Goal: Task Accomplishment & Management: Manage account settings

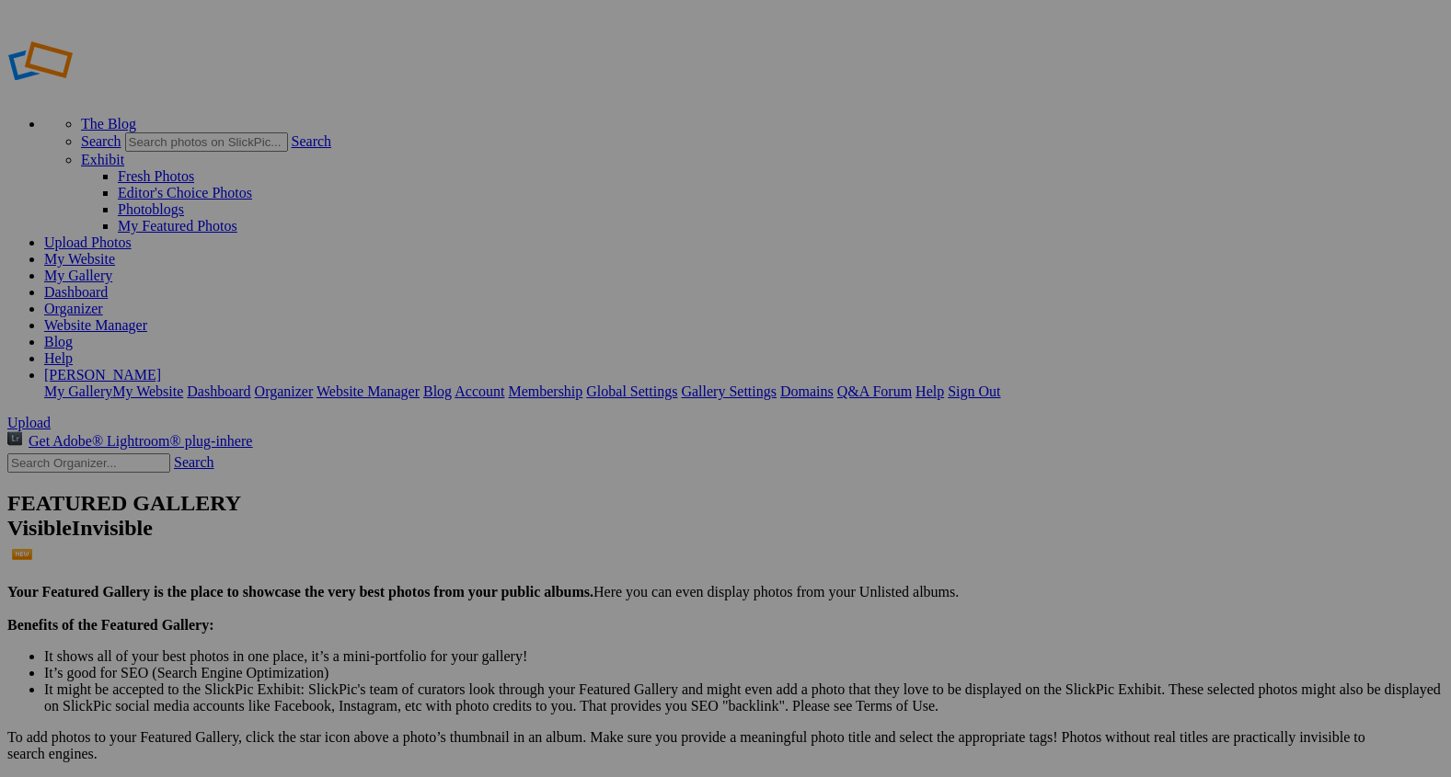
click at [51, 415] on span "Upload" at bounding box center [28, 423] width 43 height 16
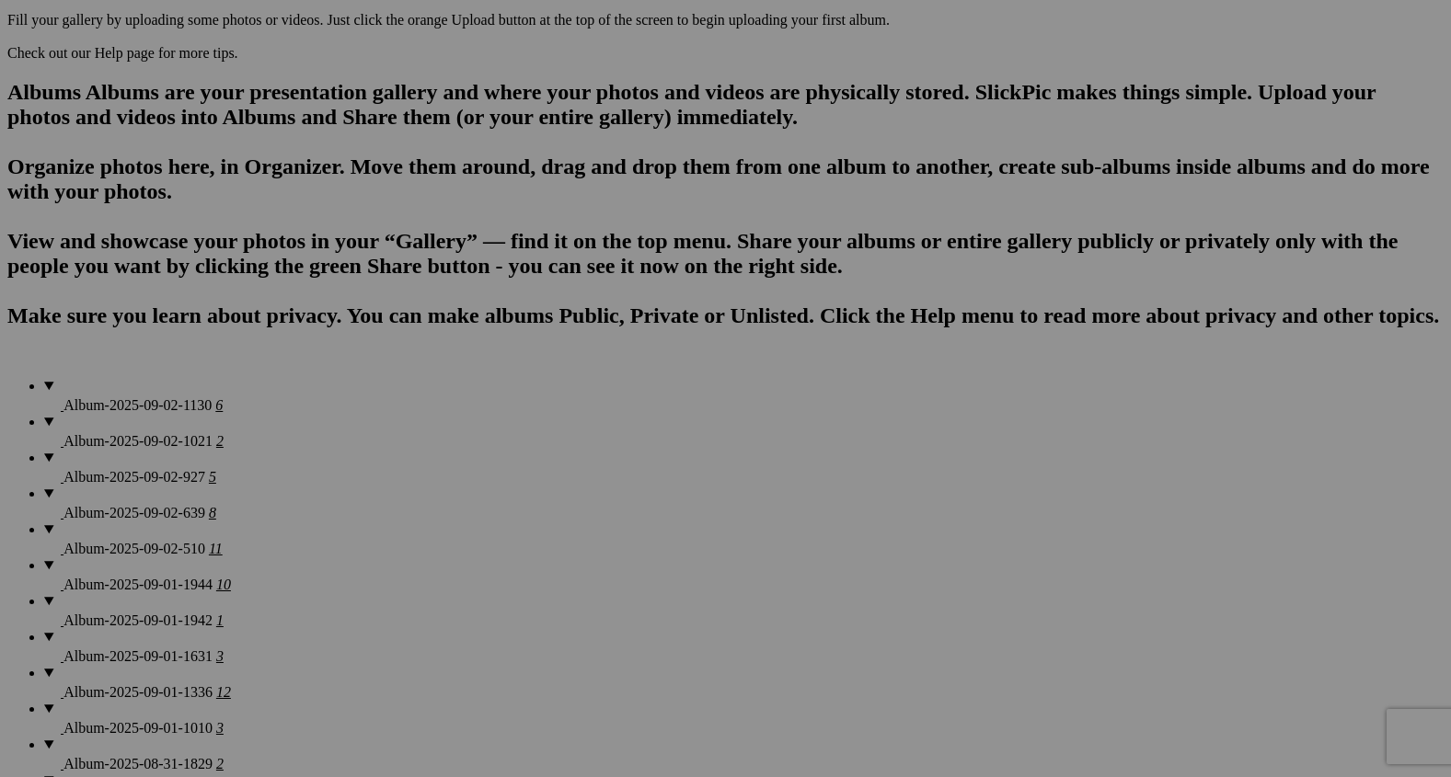
scroll to position [1102, 0]
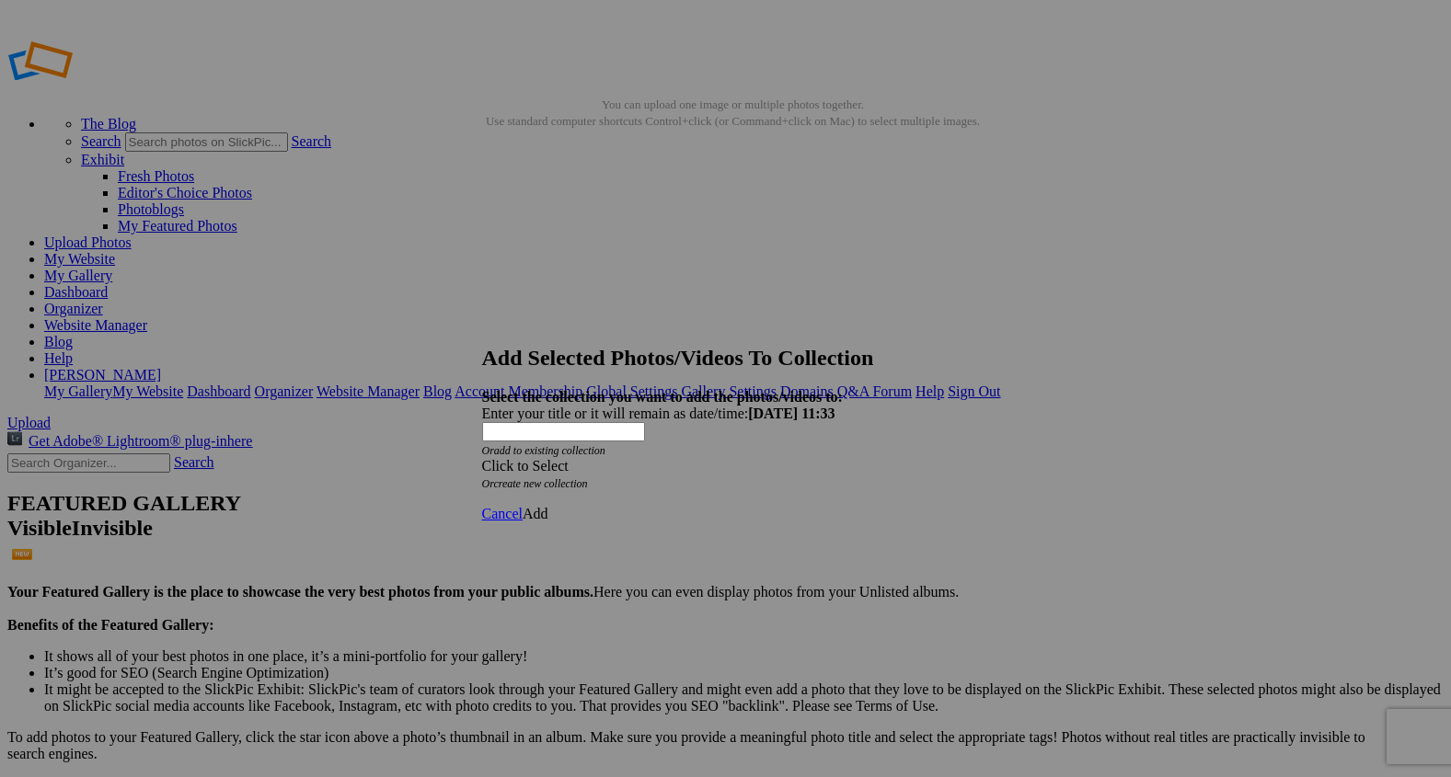
click at [482, 458] on span at bounding box center [482, 466] width 0 height 16
click at [776, 451] on link "Rocking Z [GEOGRAPHIC_DATA]" at bounding box center [668, 443] width 216 height 16
click at [548, 506] on span "Add" at bounding box center [536, 514] width 26 height 16
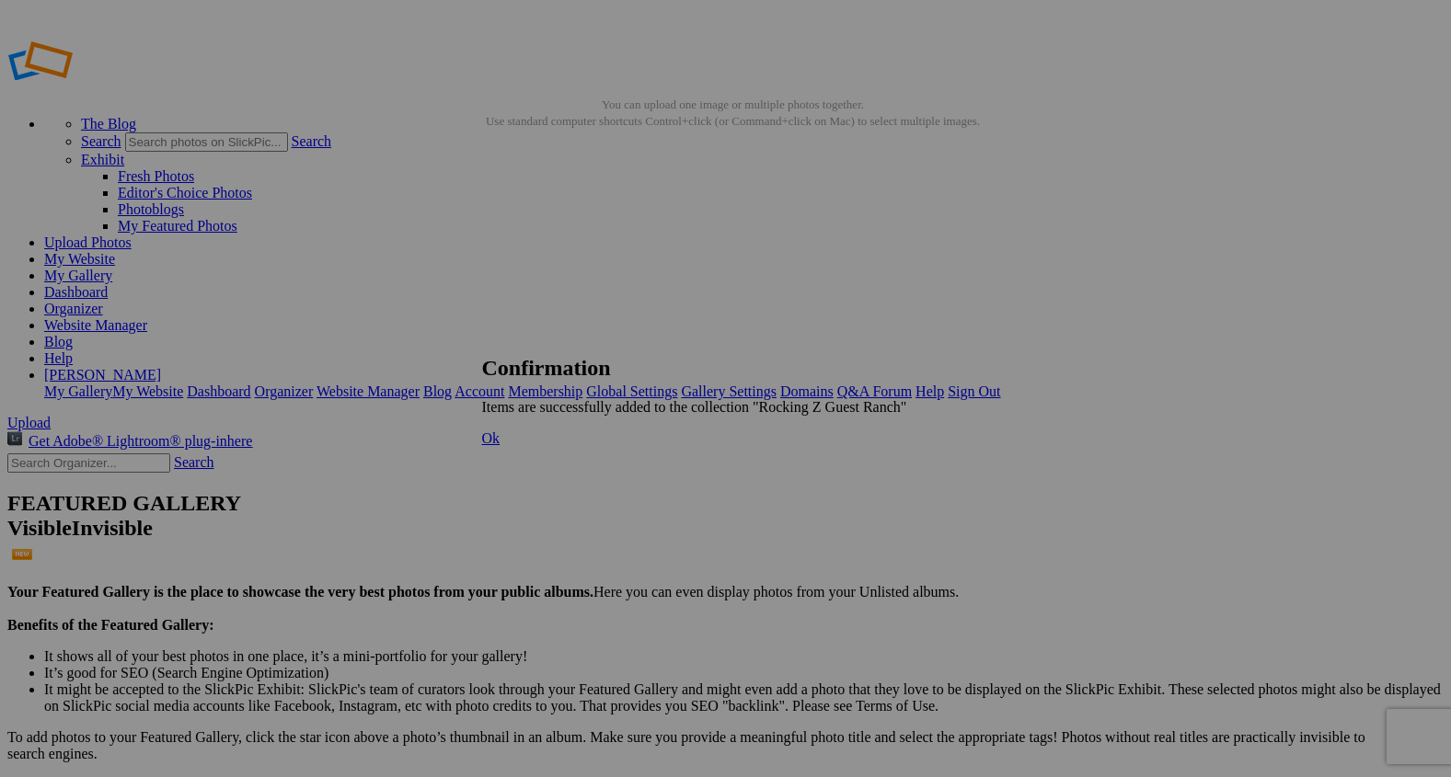
click at [500, 446] on span "Ok" at bounding box center [491, 439] width 18 height 16
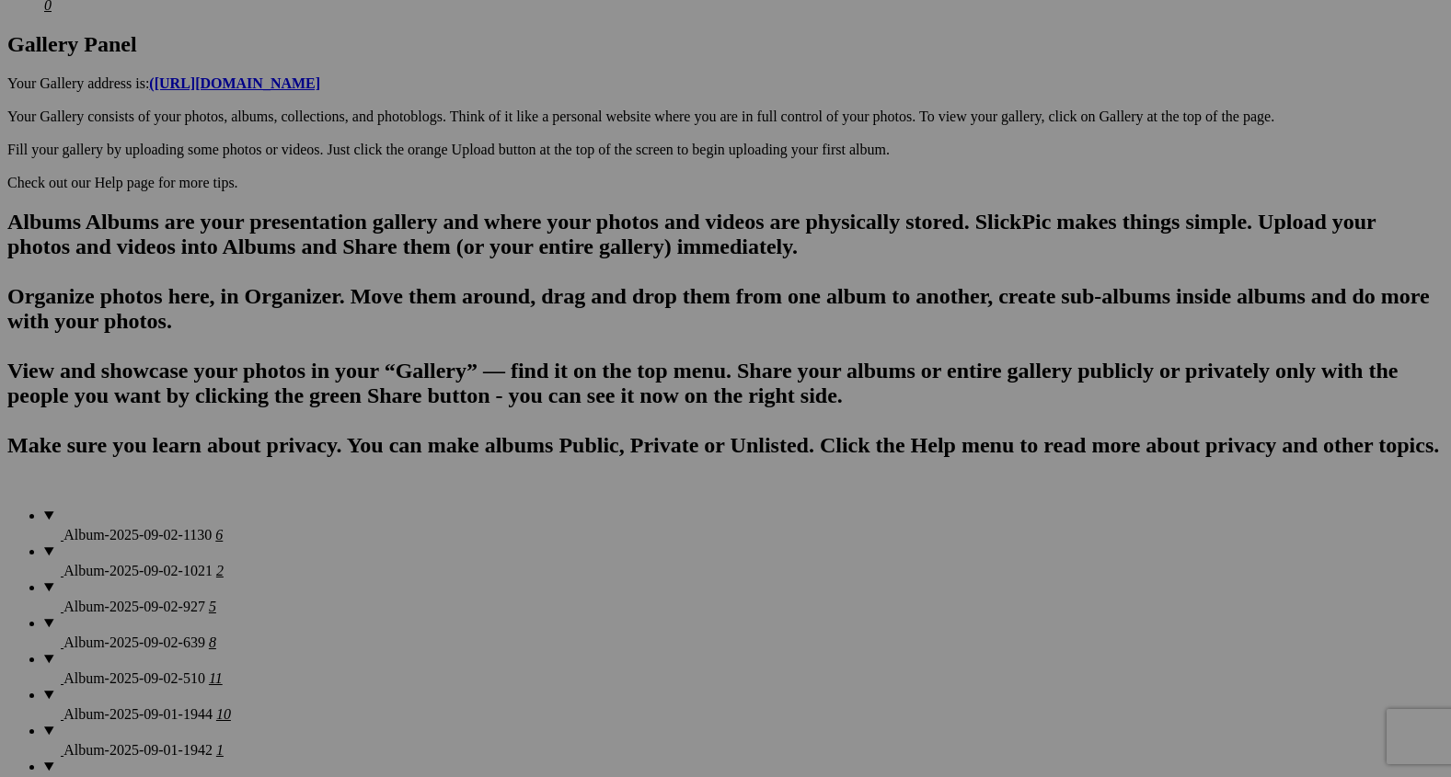
scroll to position [1001, 0]
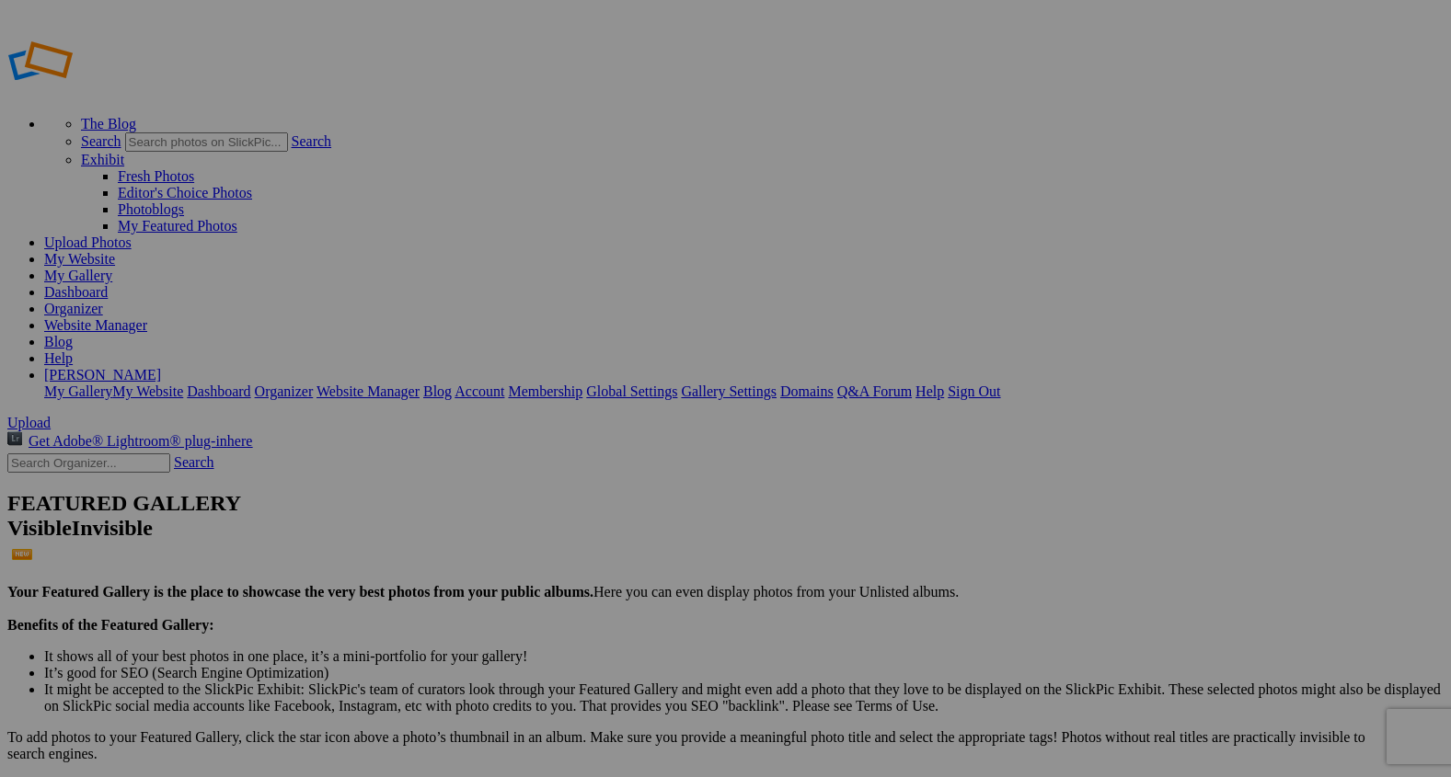
type input "2"
paste input "The Spirit of the Arena"
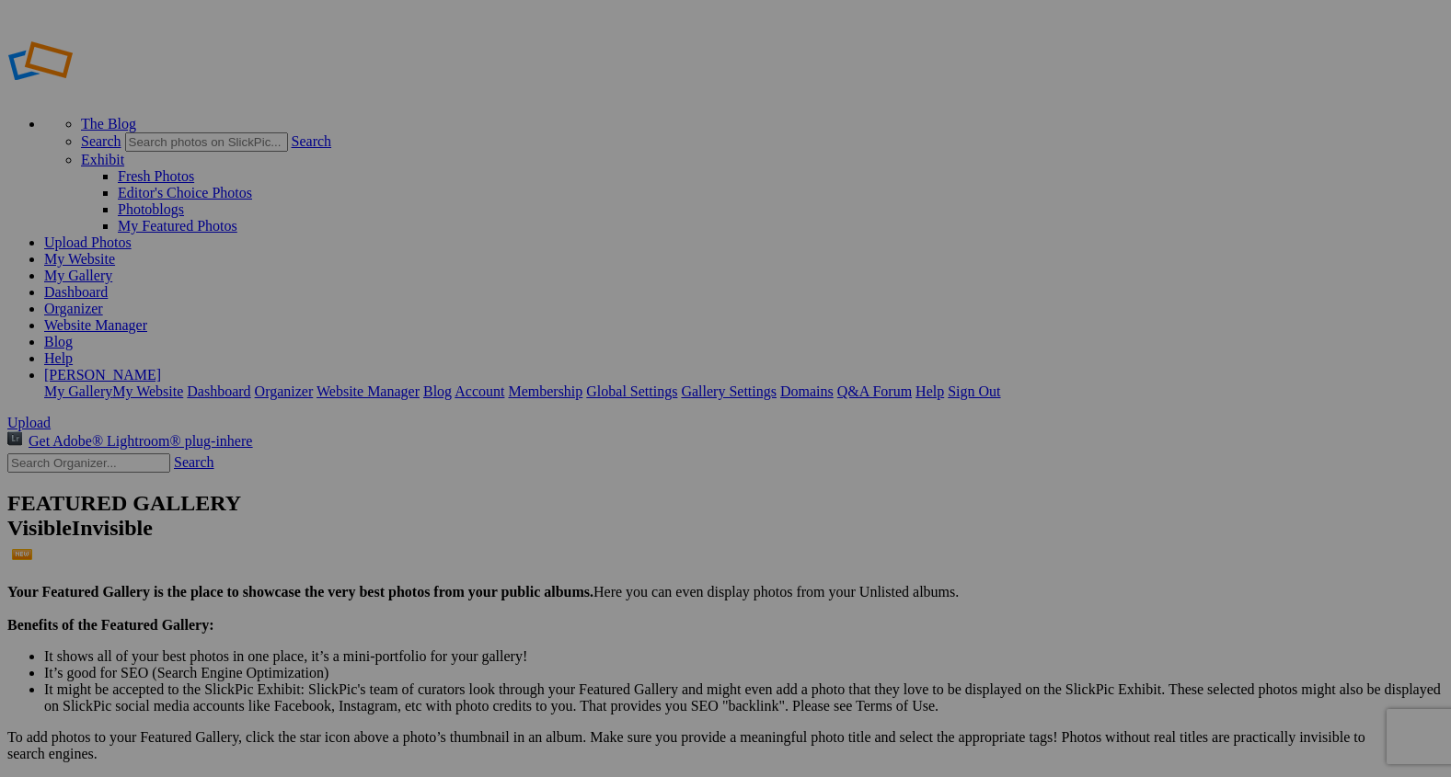
type input "The Spirit of the Arena"
type input "2"
paste input "Ride the Curve"
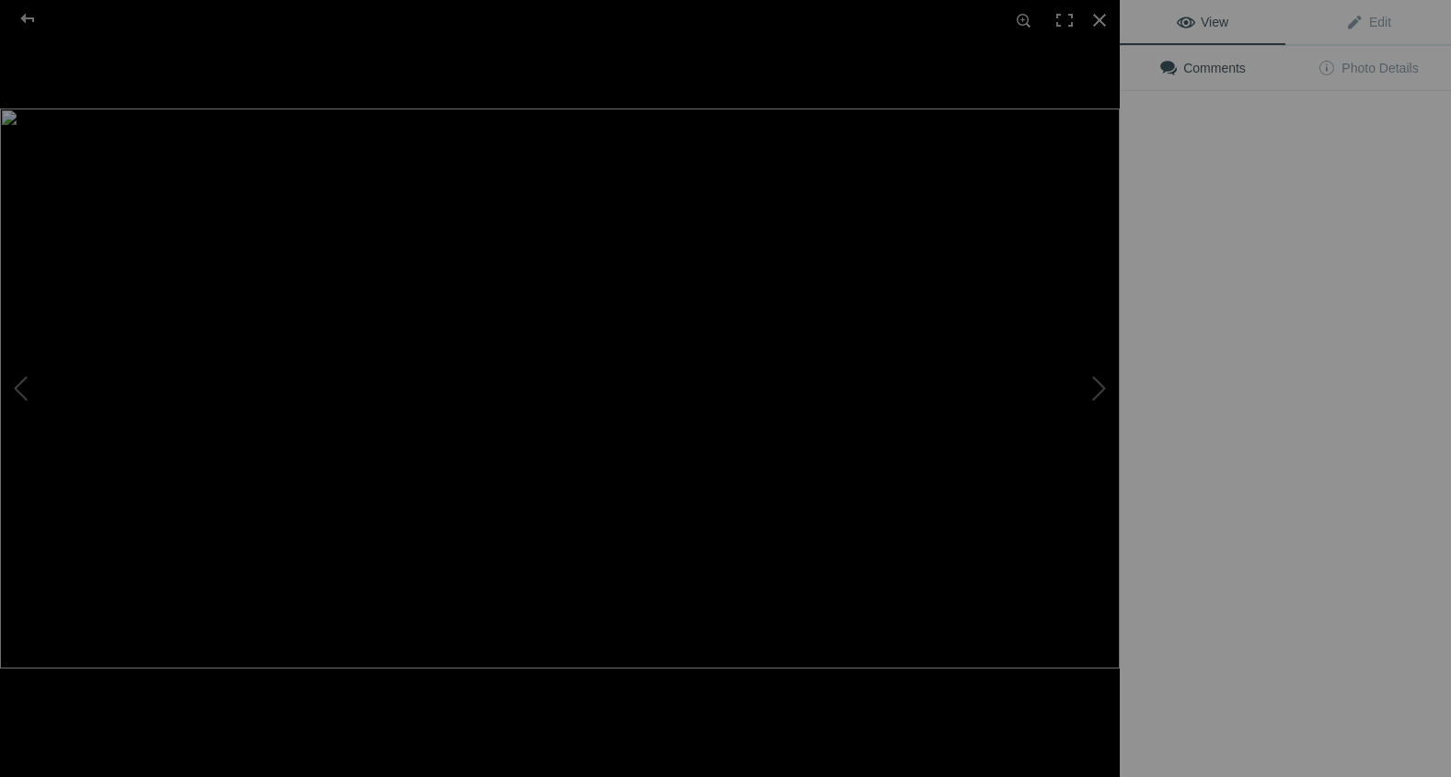
type input "Ride the Curve"
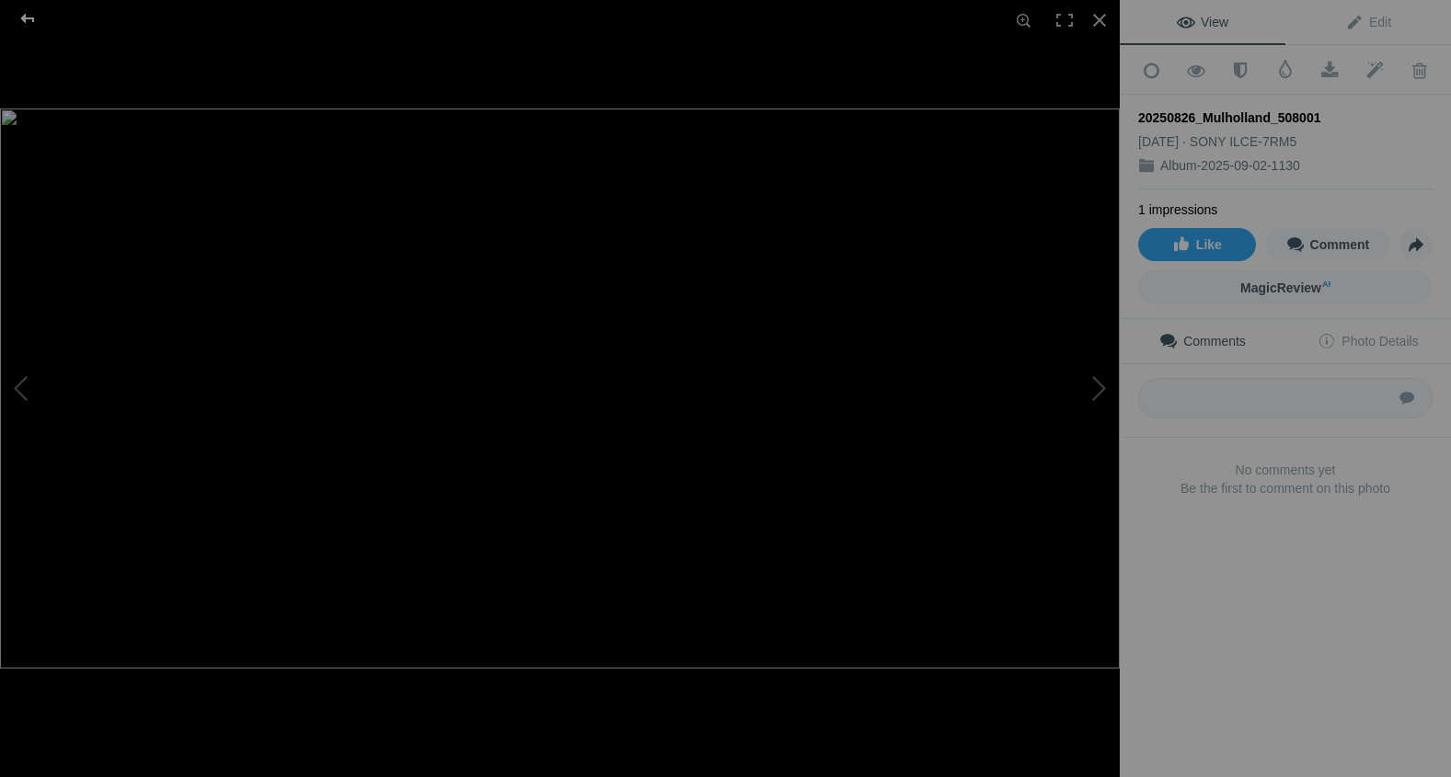
click at [25, 16] on div at bounding box center [27, 18] width 66 height 37
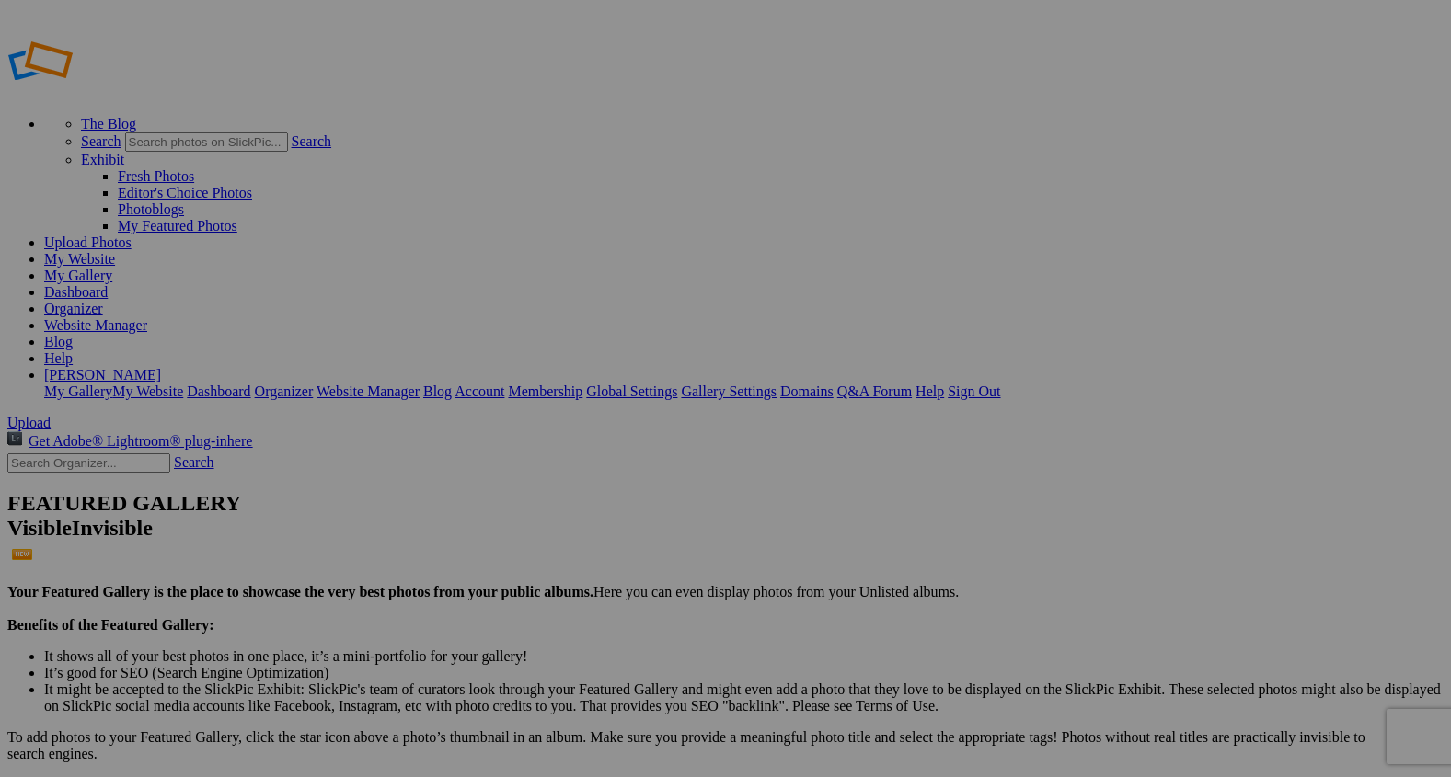
type input "2"
paste input "The Belgian Cowgirl"
type input "The Belgian Cowgirl"
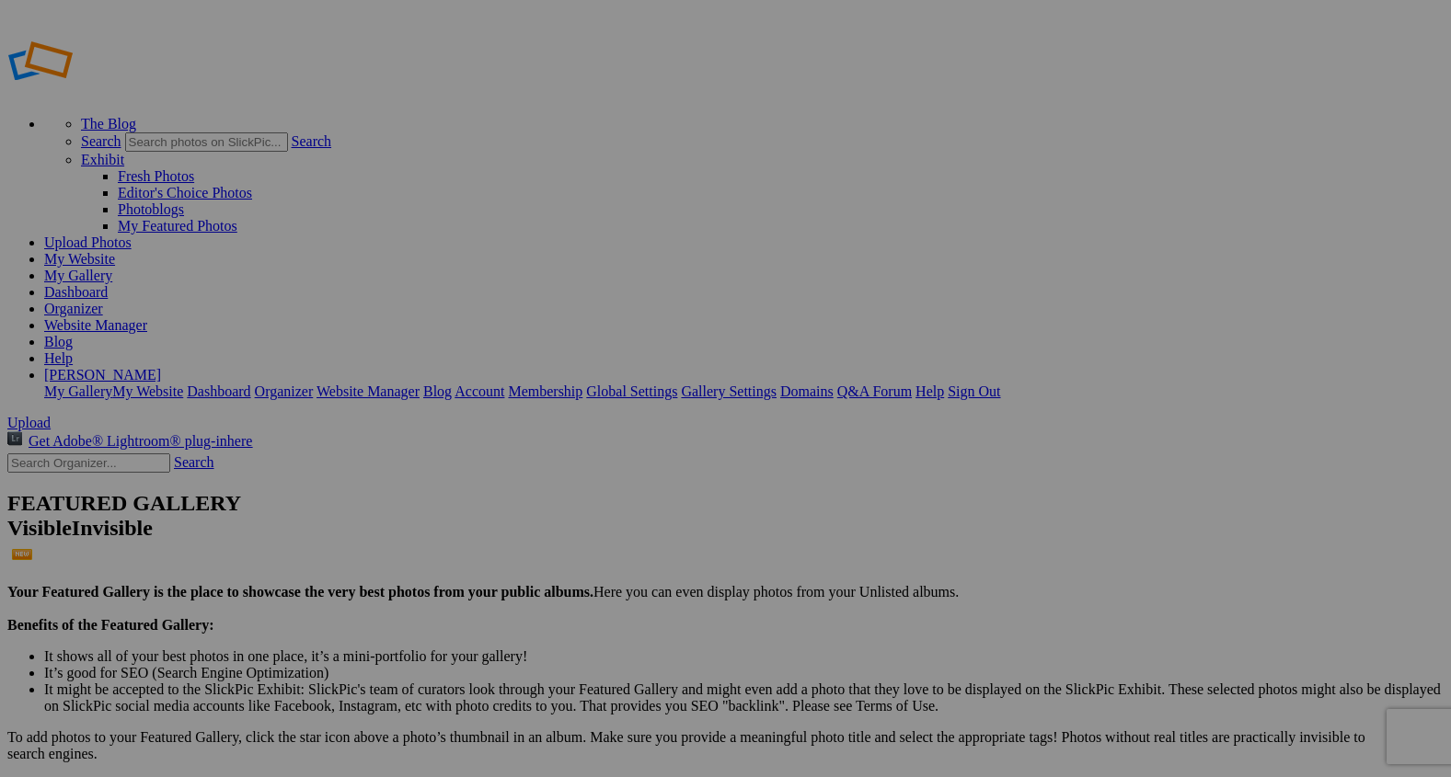
type input "2"
paste input "Leading by Example"
type input "Leading by Example"
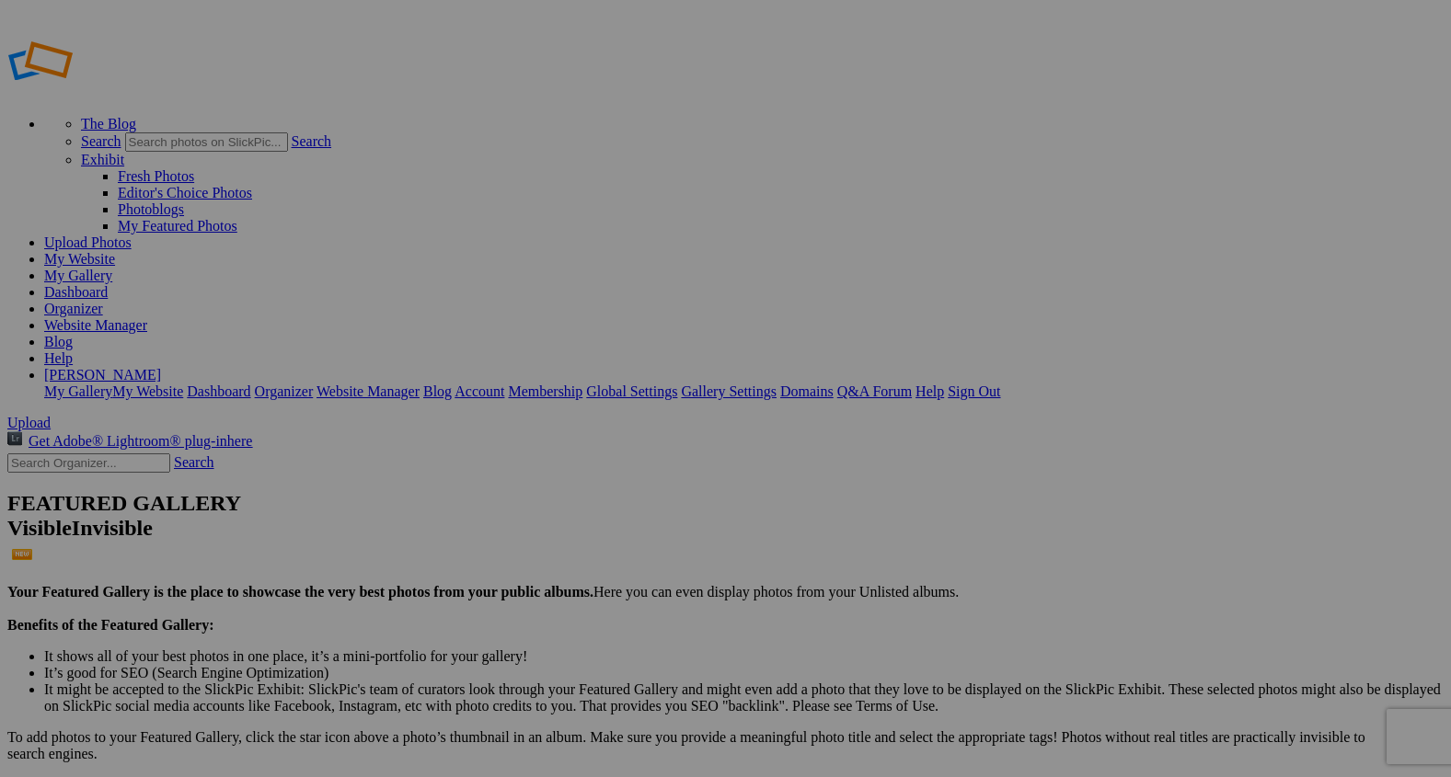
type input "2"
paste input "Shaping the Curve"
type input "Shaping the Curve"
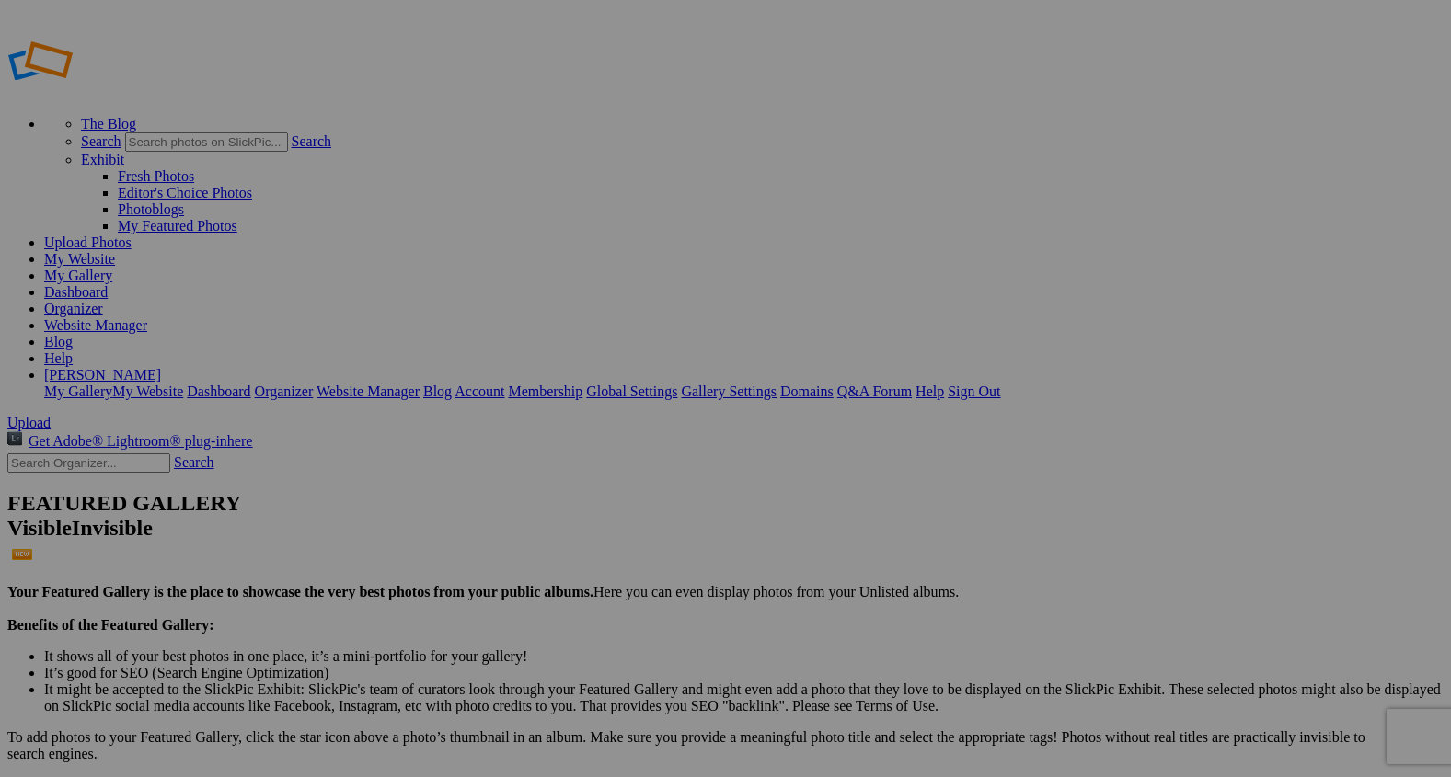
type input "2"
paste input "Guidance from the Saddle"
type input "Guidance from the Saddle"
